Goal: Information Seeking & Learning: Check status

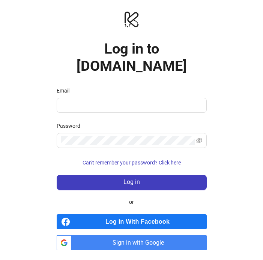
click at [155, 235] on span "Sign in with Google" at bounding box center [141, 242] width 132 height 15
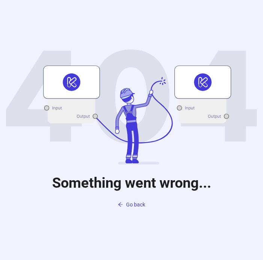
click at [150, 202] on button "Go back" at bounding box center [131, 205] width 39 height 12
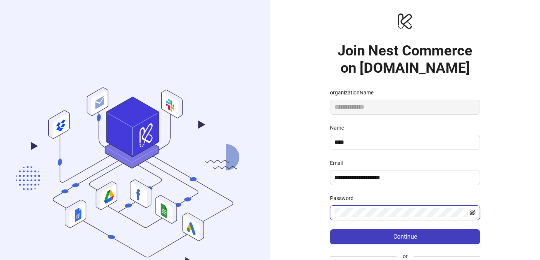
click at [471, 215] on icon "eye-invisible" at bounding box center [472, 213] width 6 height 6
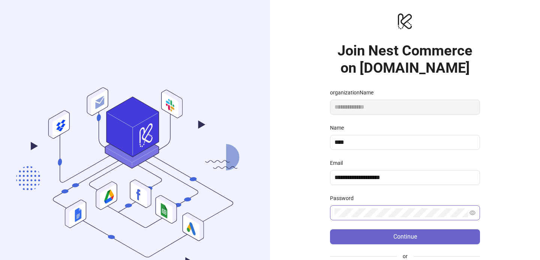
click at [385, 232] on button "Continue" at bounding box center [405, 236] width 150 height 15
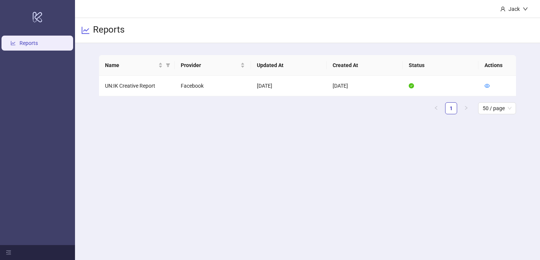
click at [238, 125] on main "Name Provider Updated At Created At Status Actions UN:IK Creative Report Facebo…" at bounding box center [307, 87] width 429 height 89
click at [126, 82] on td "UN:IK Creative Report" at bounding box center [137, 86] width 76 height 21
drag, startPoint x: 142, startPoint y: 90, endPoint x: 405, endPoint y: 88, distance: 263.2
click at [384, 86] on tr "UN:IK Creative Report Facebook 2025-09-08 2025-06-03" at bounding box center [307, 86] width 417 height 21
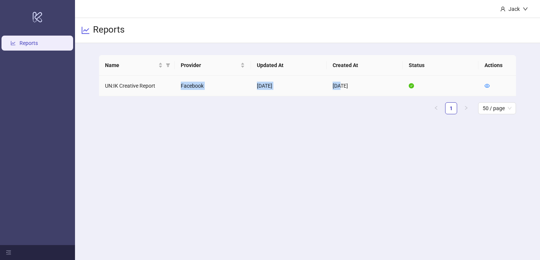
click at [280, 85] on td "2025-09-08" at bounding box center [289, 86] width 76 height 21
click at [249, 88] on td "Facebook" at bounding box center [213, 86] width 76 height 21
click at [181, 81] on td "Facebook" at bounding box center [213, 86] width 76 height 21
click at [134, 86] on td "UN:IK Creative Report" at bounding box center [137, 86] width 76 height 21
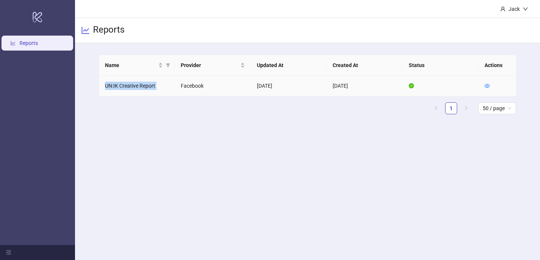
click at [134, 86] on td "UN:IK Creative Report" at bounding box center [137, 86] width 76 height 21
click at [109, 37] on div "Reports" at bounding box center [307, 30] width 465 height 25
click at [105, 28] on h3 "Reports" at bounding box center [108, 30] width 31 height 13
click at [128, 86] on td "UN:IK Creative Report" at bounding box center [137, 86] width 76 height 21
click at [123, 81] on td "UN:IK Creative Report" at bounding box center [137, 86] width 76 height 21
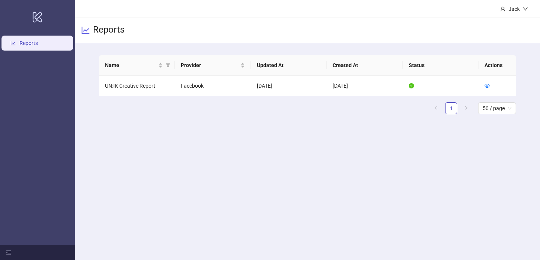
click at [25, 41] on link "Reports" at bounding box center [28, 43] width 18 height 6
click at [293, 88] on td "2025-09-08" at bounding box center [289, 86] width 76 height 21
click at [103, 26] on h3 "Reports" at bounding box center [108, 30] width 31 height 13
click at [487, 85] on icon "eye" at bounding box center [486, 85] width 5 height 5
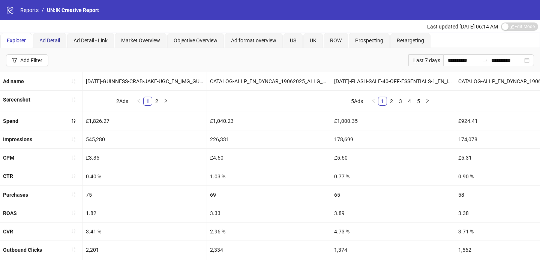
click at [49, 41] on span "Ad Detail" at bounding box center [49, 40] width 21 height 6
